Goal: Information Seeking & Learning: Understand process/instructions

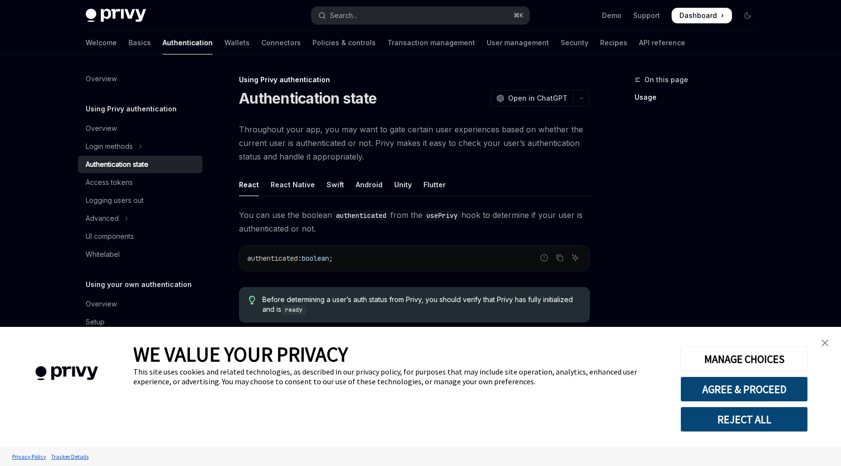
click at [829, 344] on link "close banner" at bounding box center [825, 343] width 19 height 19
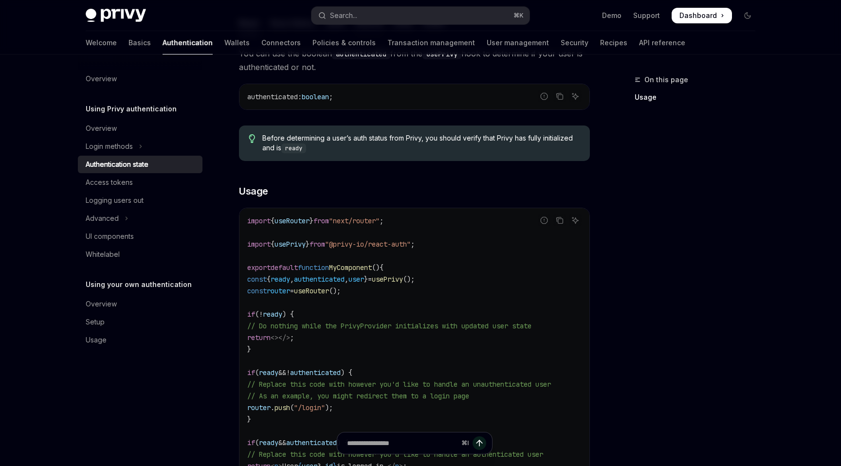
scroll to position [195, 0]
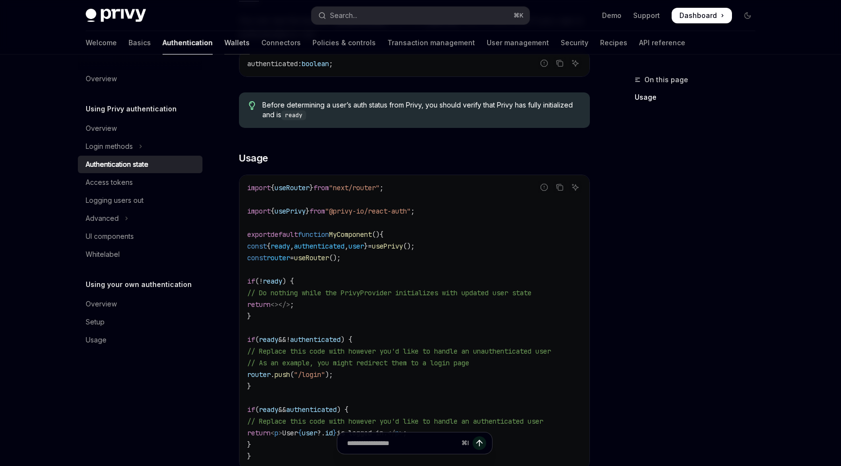
click at [224, 39] on link "Wallets" at bounding box center [236, 42] width 25 height 23
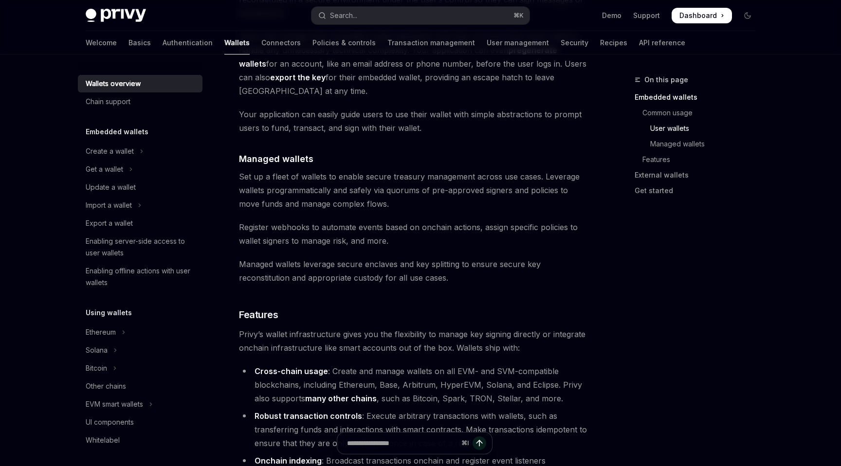
scroll to position [871, 0]
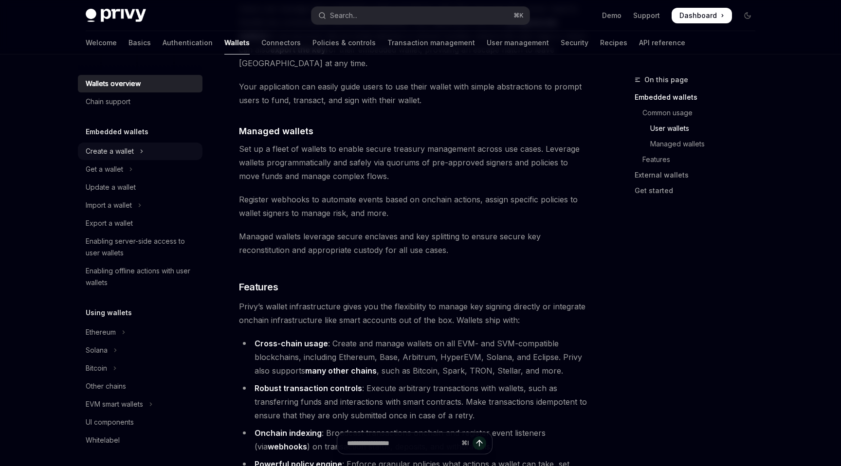
click at [105, 148] on div "Create a wallet" at bounding box center [110, 152] width 48 height 12
type textarea "*"
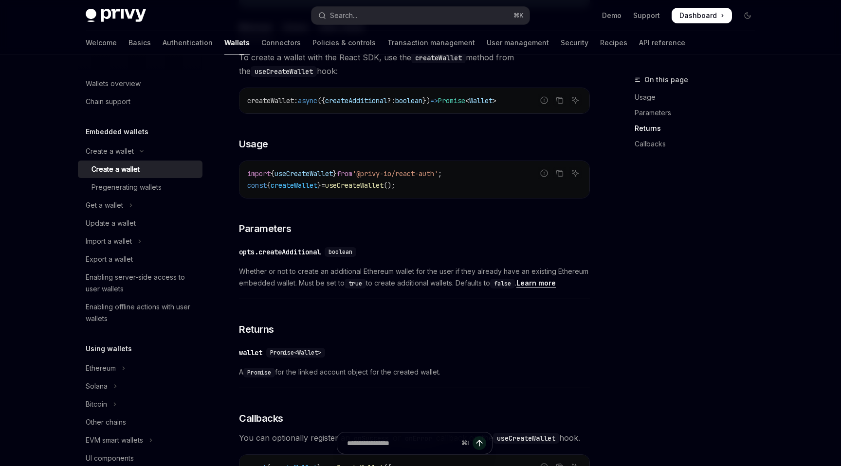
scroll to position [202, 0]
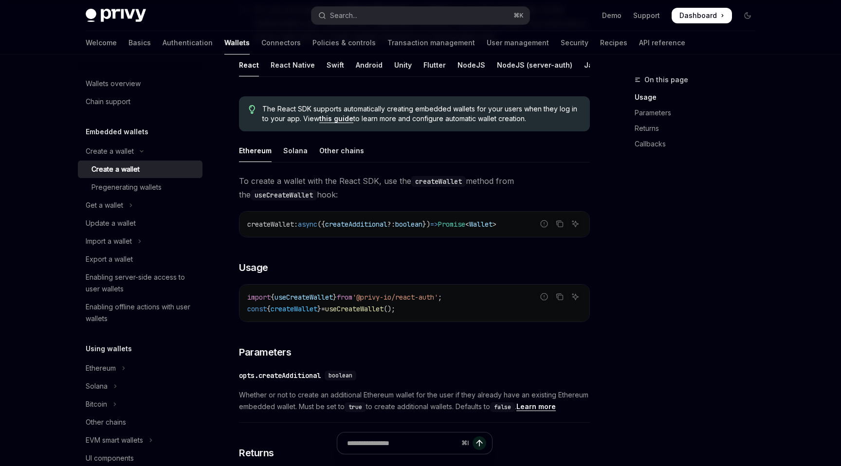
click at [697, 15] on span "Dashboard" at bounding box center [698, 16] width 37 height 10
click at [619, 15] on link "Demo" at bounding box center [611, 16] width 19 height 10
